Goal: Find specific page/section: Find specific page/section

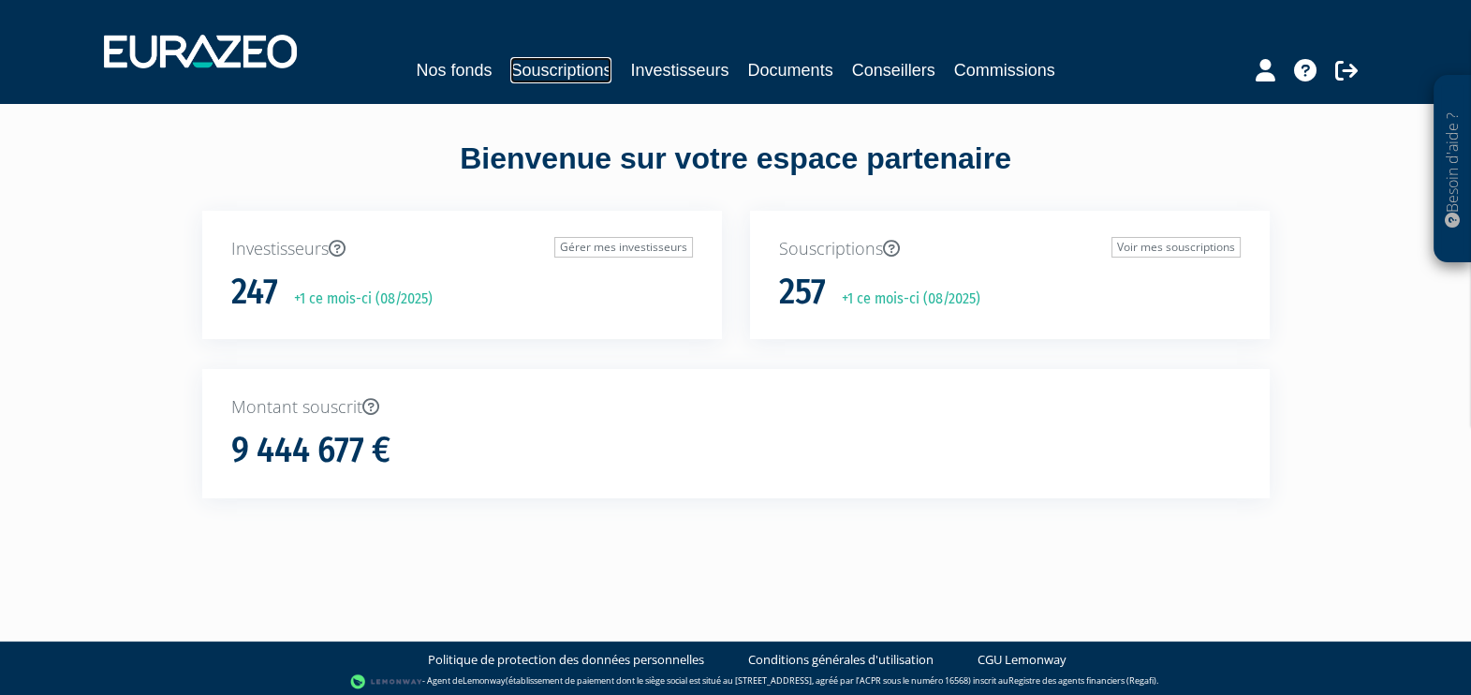
click at [559, 70] on link "Souscriptions" at bounding box center [560, 70] width 101 height 26
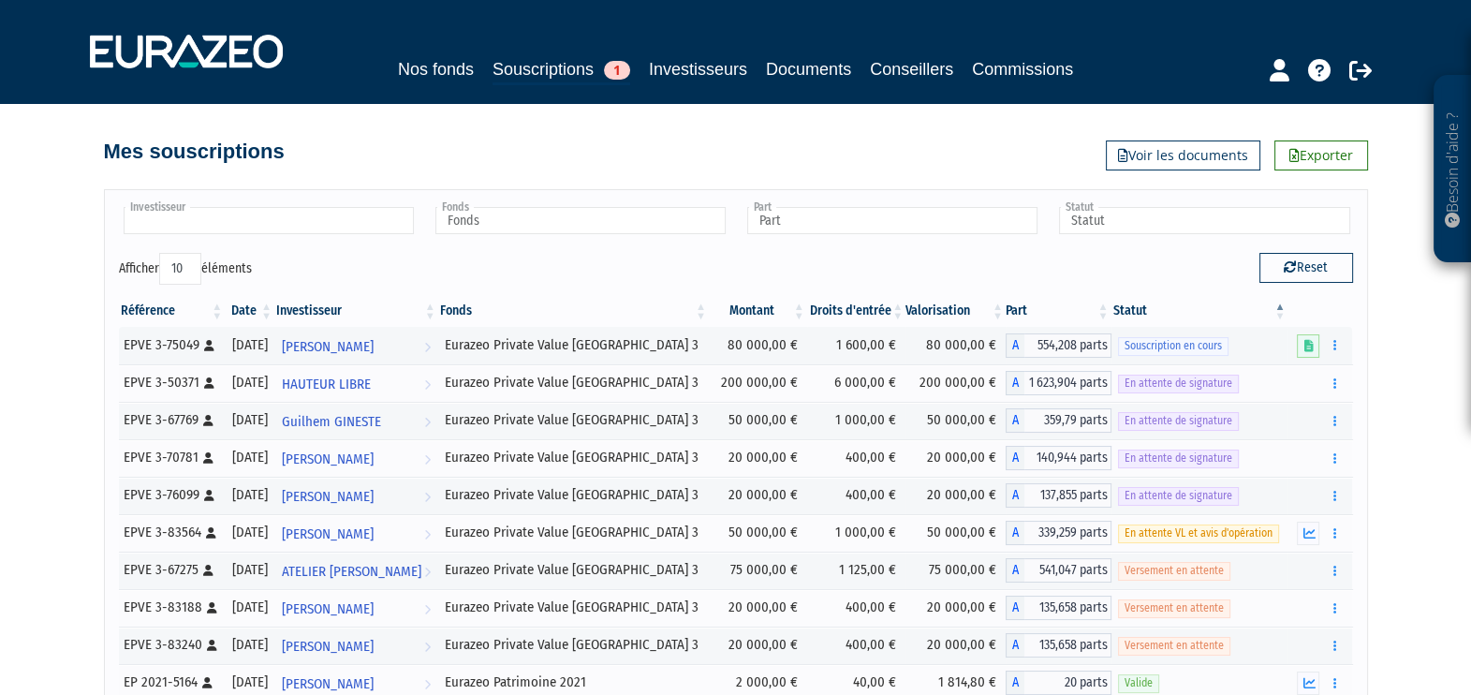
click at [328, 229] on input "text" at bounding box center [269, 220] width 290 height 27
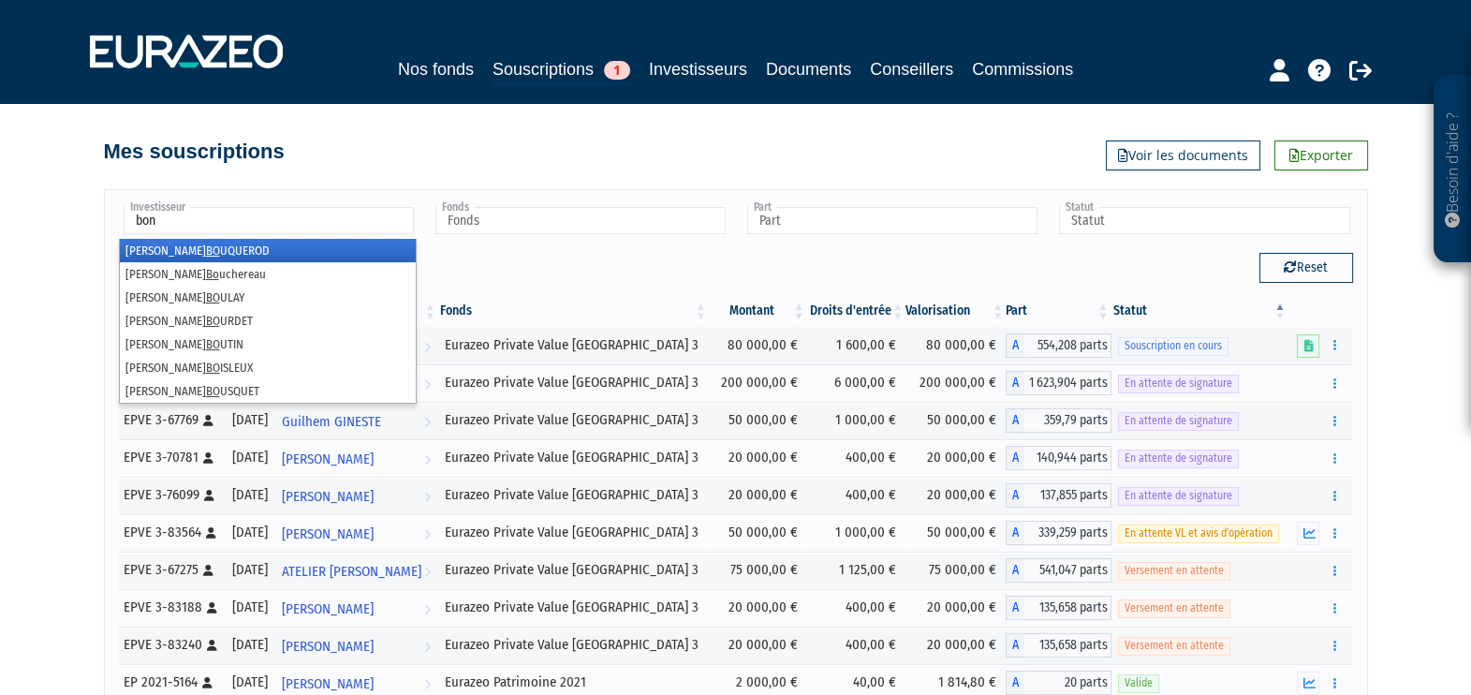
type input "bonn"
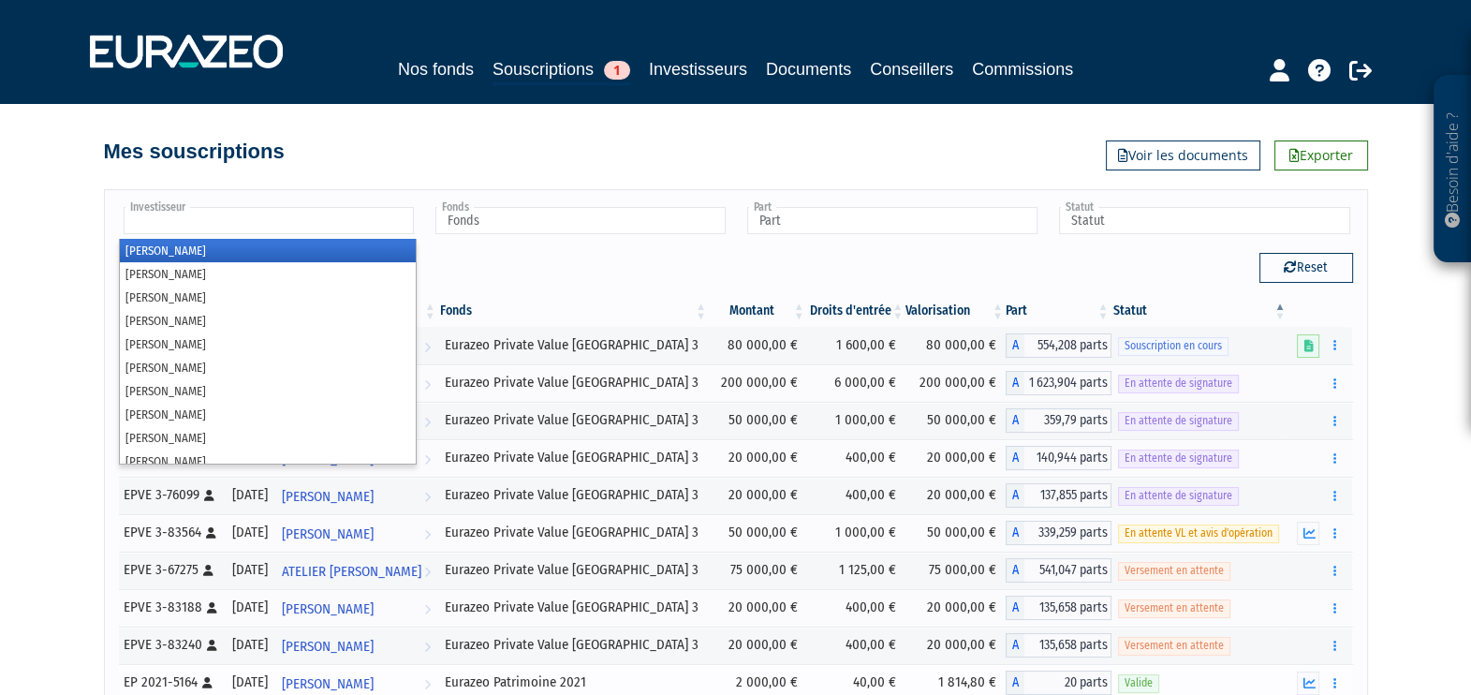
type input "Investisseur"
